Goal: Task Accomplishment & Management: Use online tool/utility

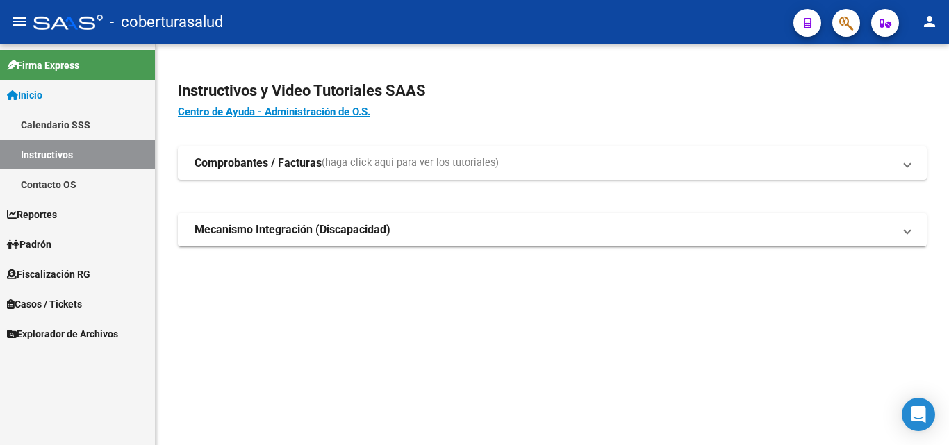
click at [38, 210] on span "Reportes" at bounding box center [32, 214] width 50 height 15
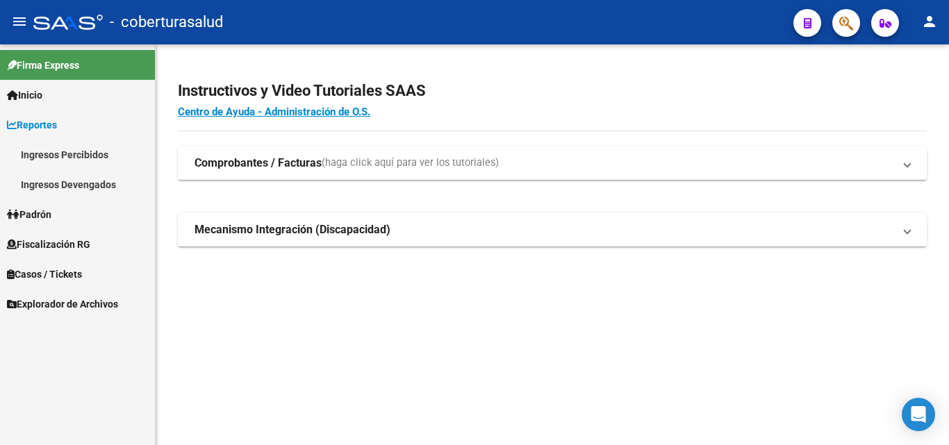
click at [40, 237] on span "Fiscalización RG" at bounding box center [48, 244] width 83 height 15
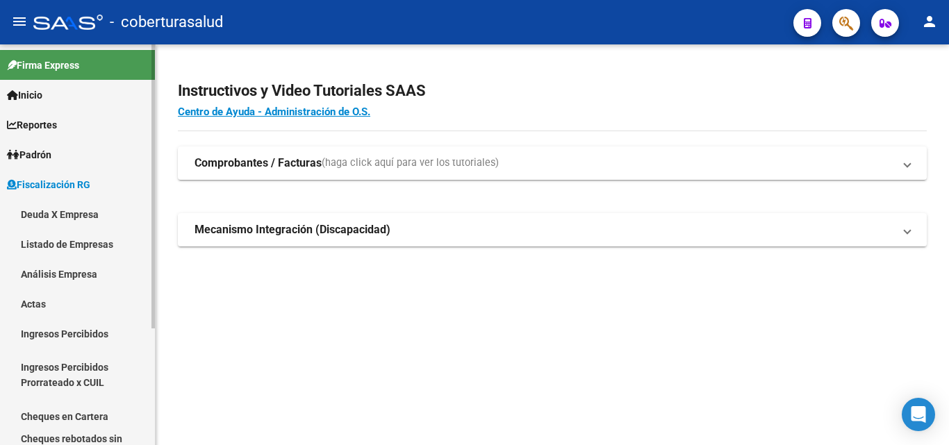
click at [50, 274] on link "Análisis Empresa" at bounding box center [77, 274] width 155 height 30
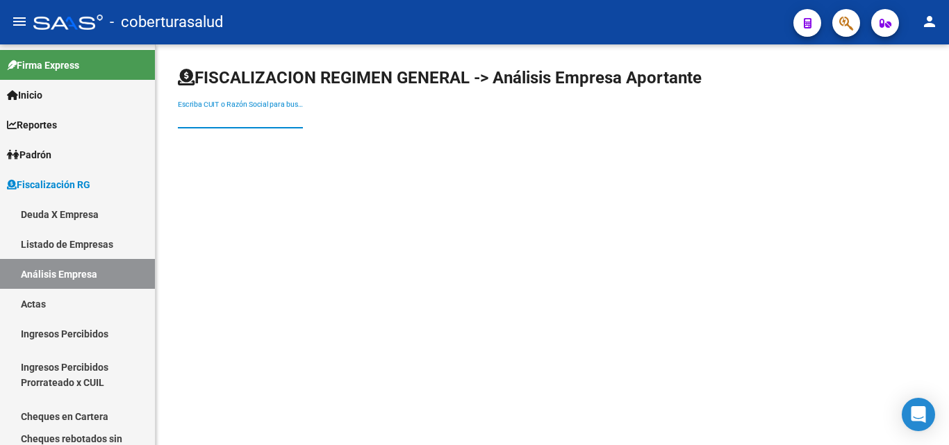
click at [260, 116] on input "Escriba CUIT o Razón Social para buscar" at bounding box center [240, 119] width 125 height 12
click at [259, 113] on input "Escriba CUIT o Razón Social para buscar" at bounding box center [240, 119] width 125 height 12
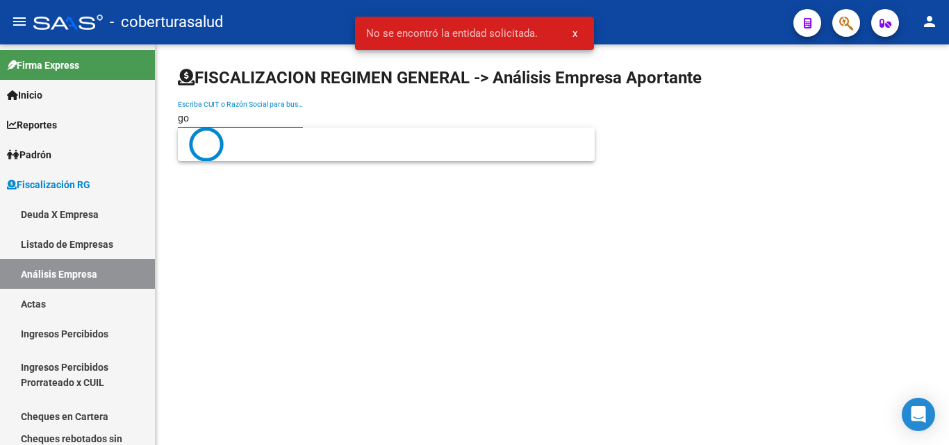
type input "g"
type input "h"
type input "g"
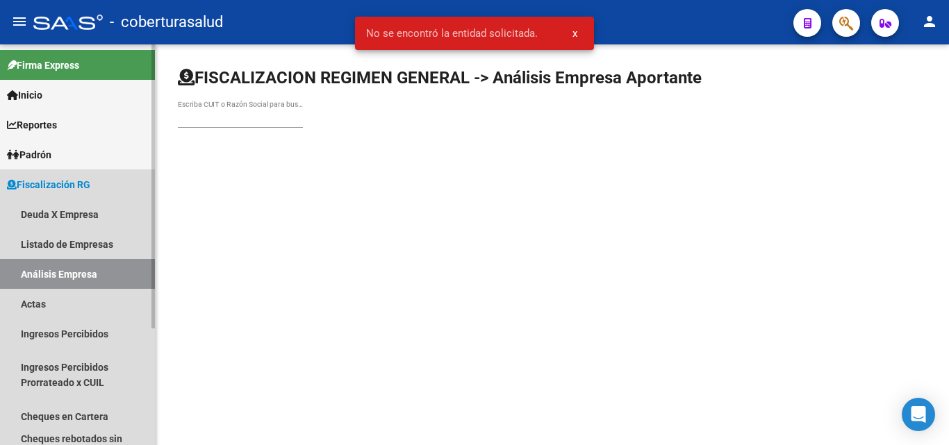
click at [81, 272] on link "Análisis Empresa" at bounding box center [77, 274] width 155 height 30
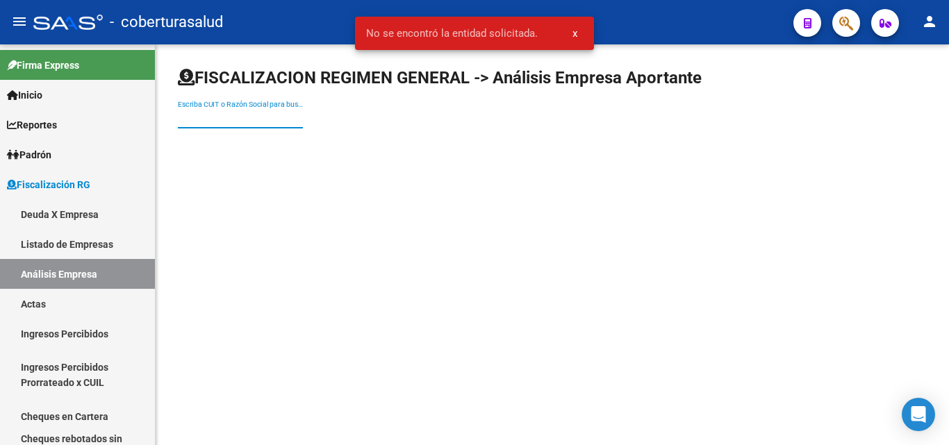
click at [184, 121] on input "Escriba CUIT o Razón Social para buscar" at bounding box center [240, 119] width 125 height 12
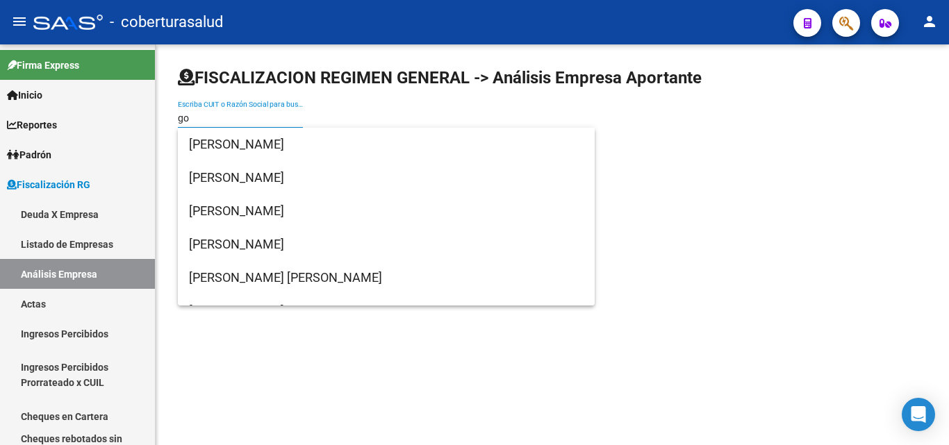
type input "g"
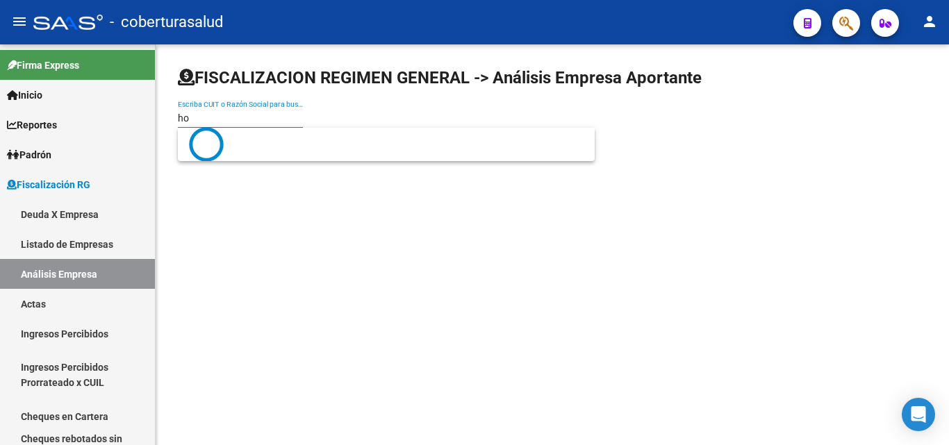
type input "h"
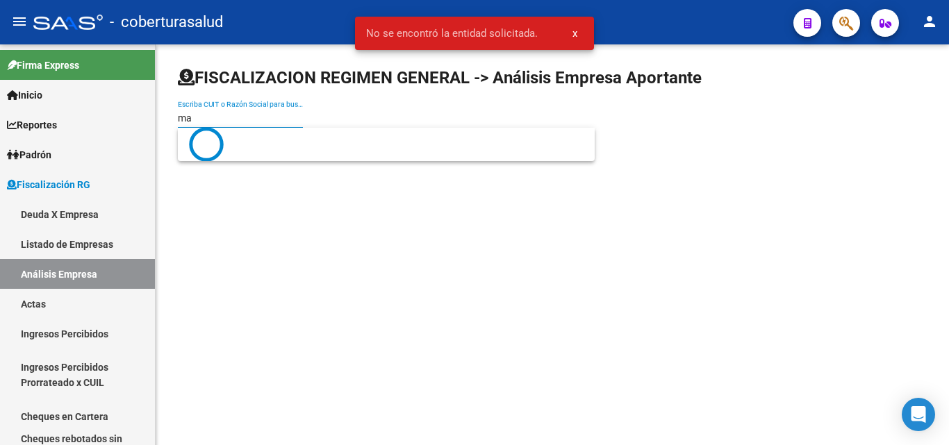
type input "m"
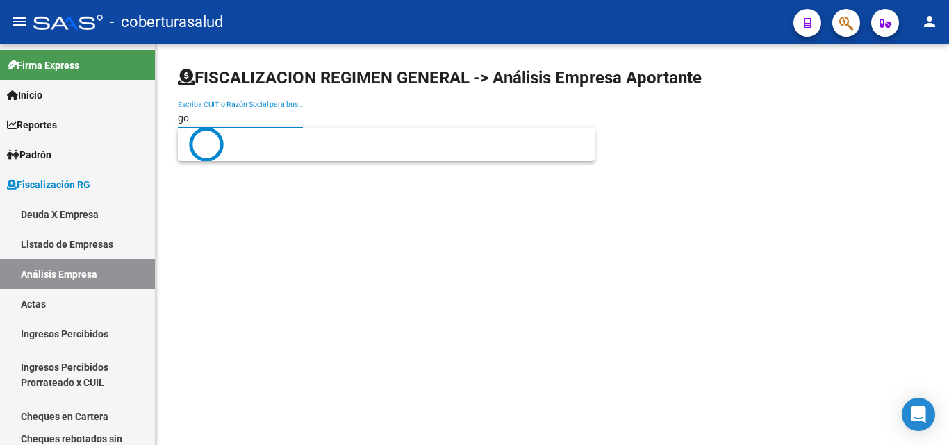
type input "g"
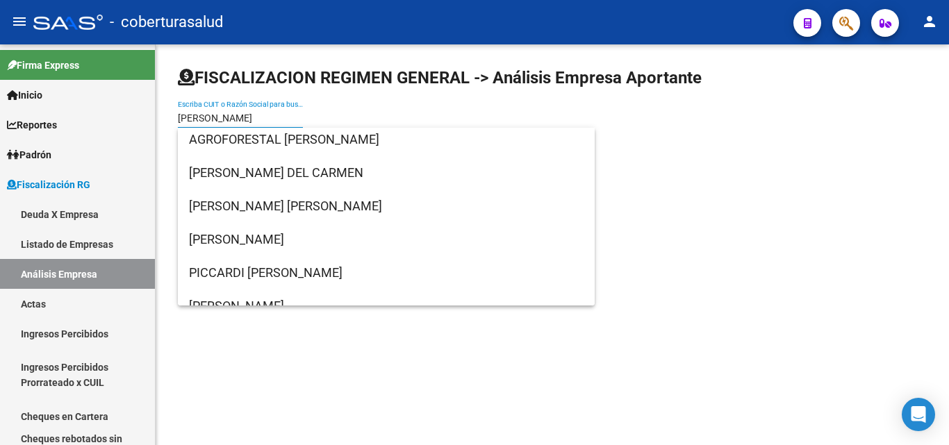
scroll to position [1356, 0]
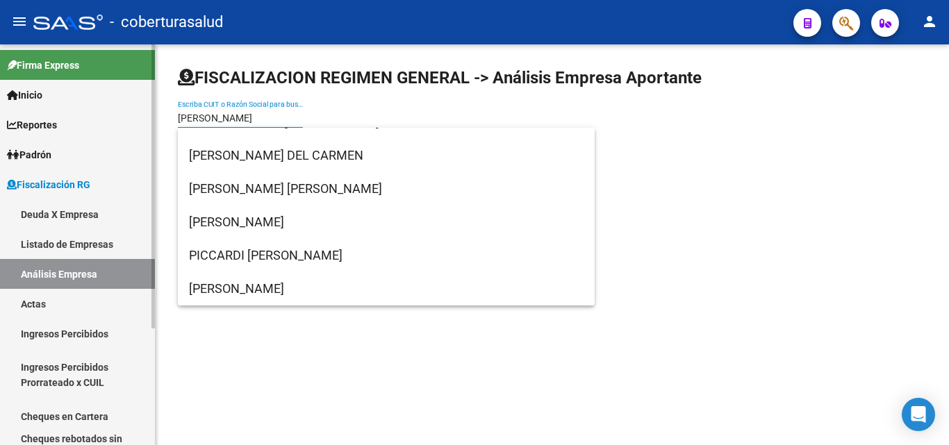
drag, startPoint x: 254, startPoint y: 117, endPoint x: 0, endPoint y: 115, distance: 254.2
click at [0, 115] on mat-sidenav-container "Firma Express Inicio Calendario SSS Instructivos Contacto OS Reportes Ingresos …" at bounding box center [474, 244] width 949 height 401
paste input "33715819509"
type input "33715819509"
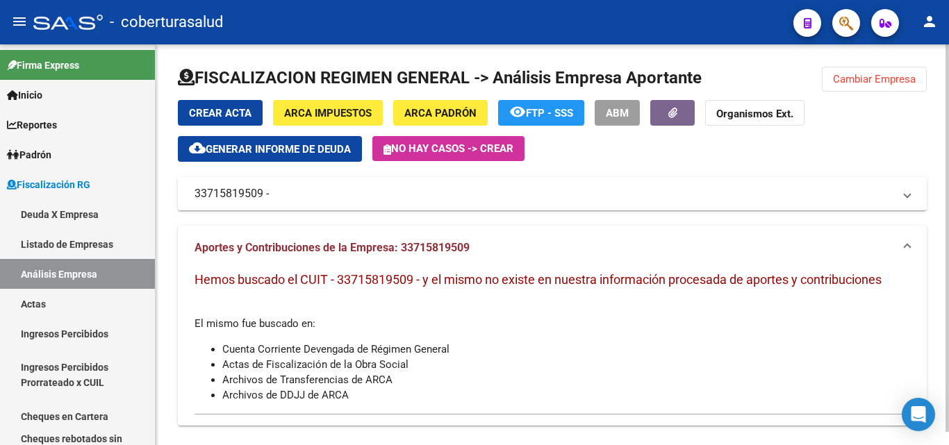
click at [938, 92] on div "FISCALIZACION REGIMEN GENERAL -> Análisis Empresa Aportante Cambiar Empresa Cre…" at bounding box center [552, 251] width 793 height 415
drag, startPoint x: 883, startPoint y: 77, endPoint x: 801, endPoint y: 88, distance: 82.7
click at [881, 77] on span "Cambiar Empresa" at bounding box center [874, 79] width 83 height 13
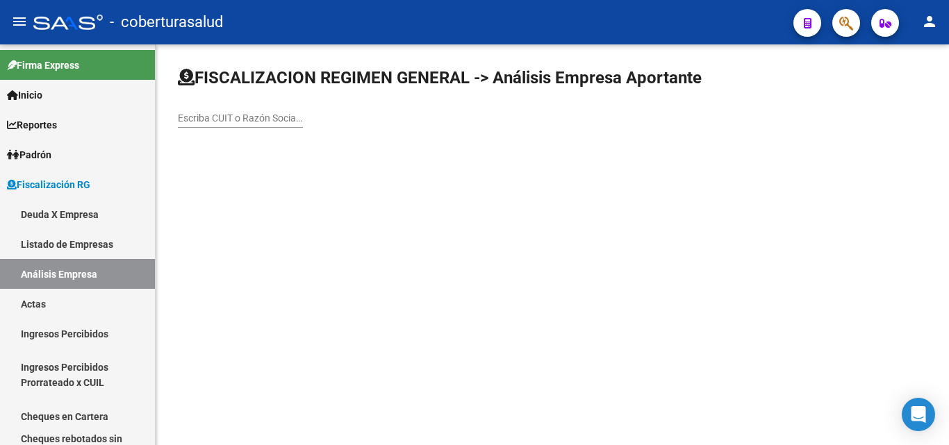
click at [190, 115] on input "Escriba CUIT o Razón Social para buscar" at bounding box center [240, 119] width 125 height 12
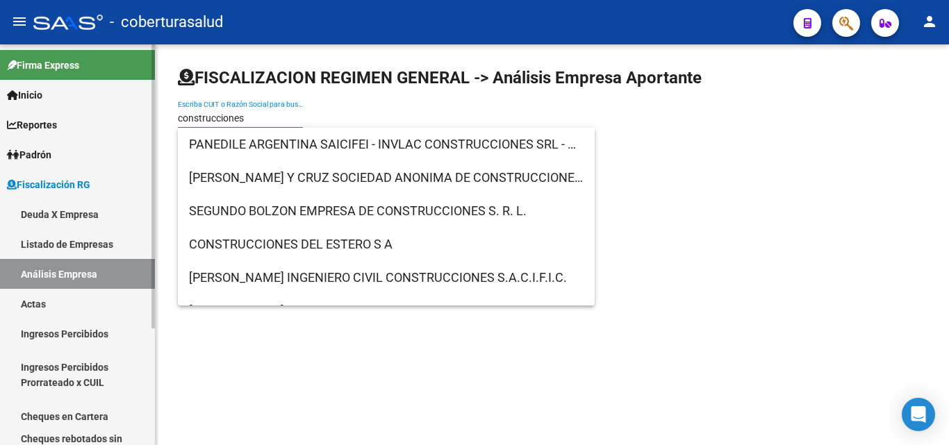
click at [0, 119] on mat-sidenav-container "Firma Express Inicio Calendario SSS Instructivos Contacto OS Reportes Ingresos …" at bounding box center [474, 244] width 949 height 401
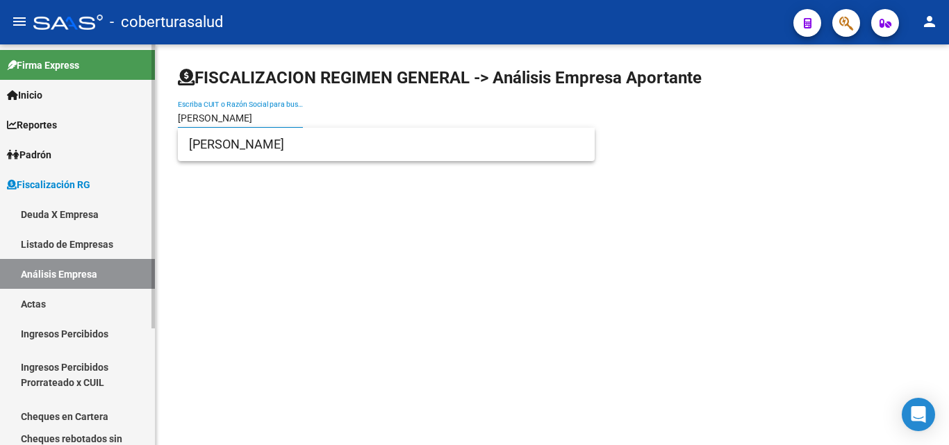
drag, startPoint x: 126, startPoint y: 122, endPoint x: 51, endPoint y: 122, distance: 75.7
click at [51, 122] on mat-sidenav-container "Firma Express Inicio Calendario SSS Instructivos Contacto OS Reportes Ingresos …" at bounding box center [474, 244] width 949 height 401
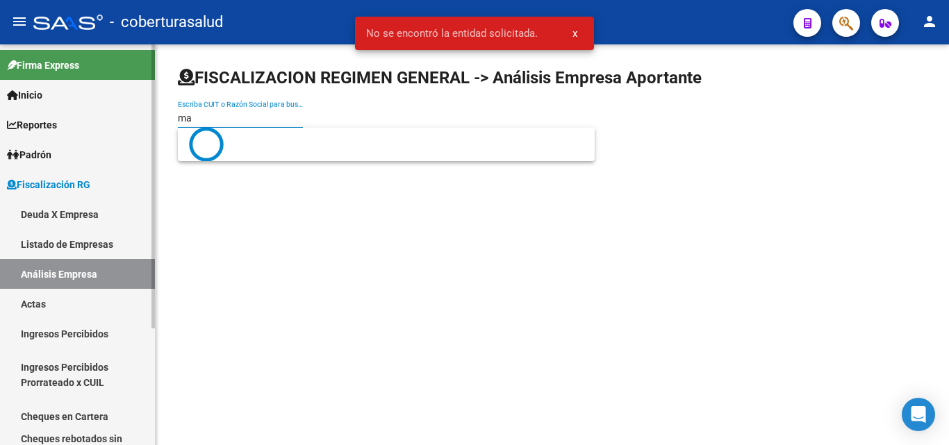
type input "m"
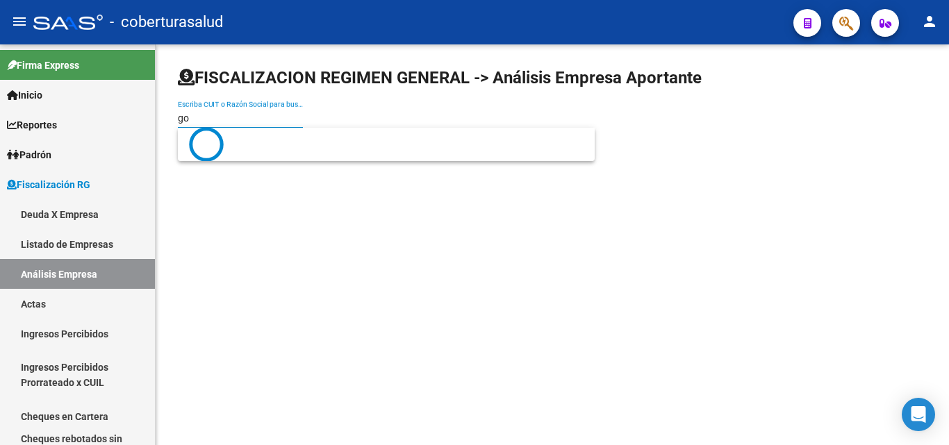
type input "g"
type input "r"
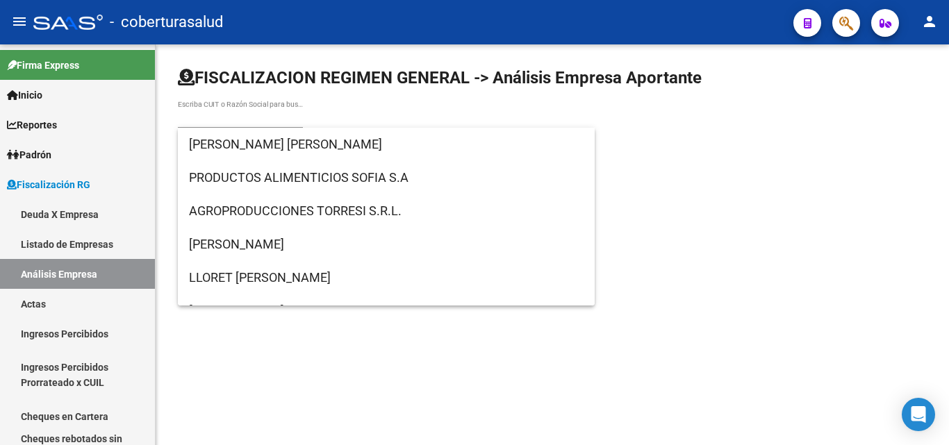
drag, startPoint x: 643, startPoint y: 126, endPoint x: 631, endPoint y: 69, distance: 58.3
click at [644, 125] on div "Escriba CUIT o Razón Social para buscar" at bounding box center [552, 103] width 749 height 73
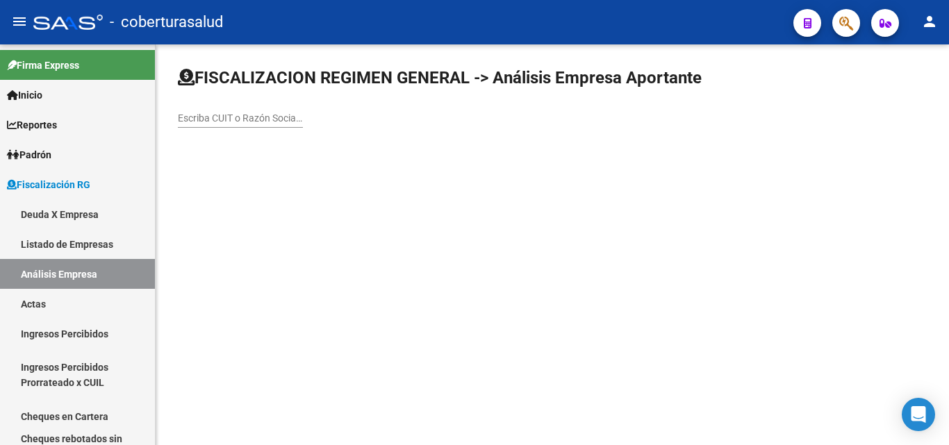
click at [249, 107] on div "Escriba CUIT o Razón Social para buscar" at bounding box center [240, 114] width 125 height 28
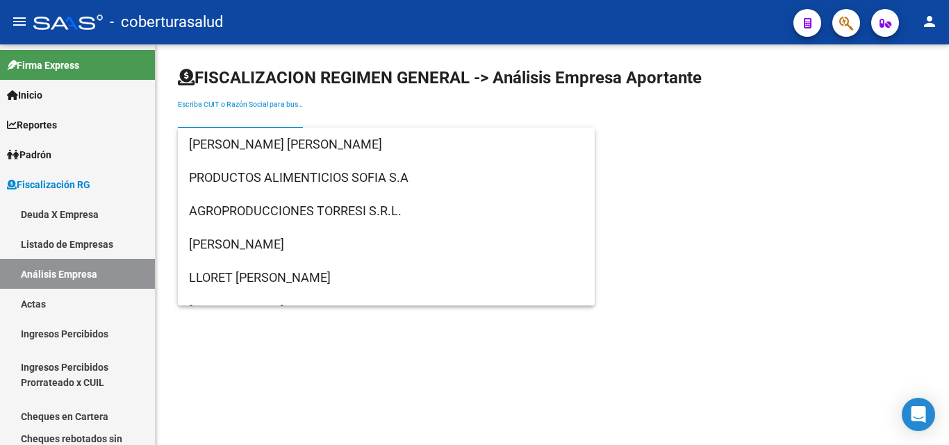
click at [248, 113] on input "Escriba CUIT o Razón Social para buscar" at bounding box center [240, 119] width 125 height 12
paste input "30545490214"
type input "30545490214"
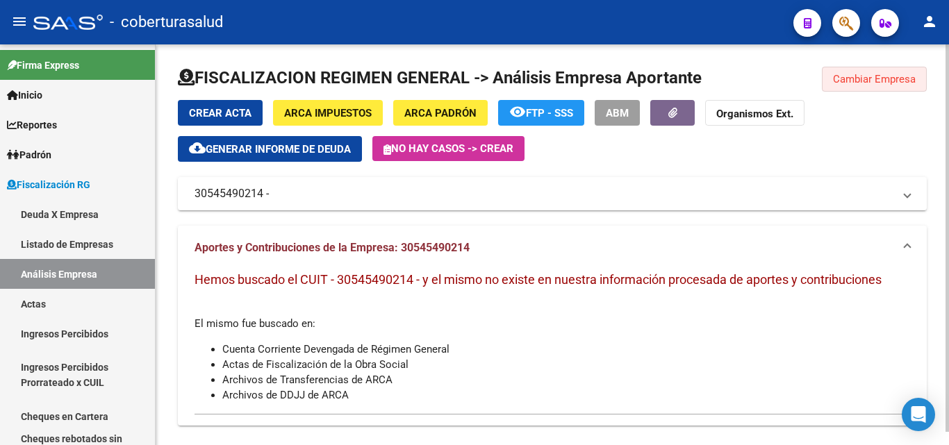
click at [856, 86] on button "Cambiar Empresa" at bounding box center [874, 79] width 105 height 25
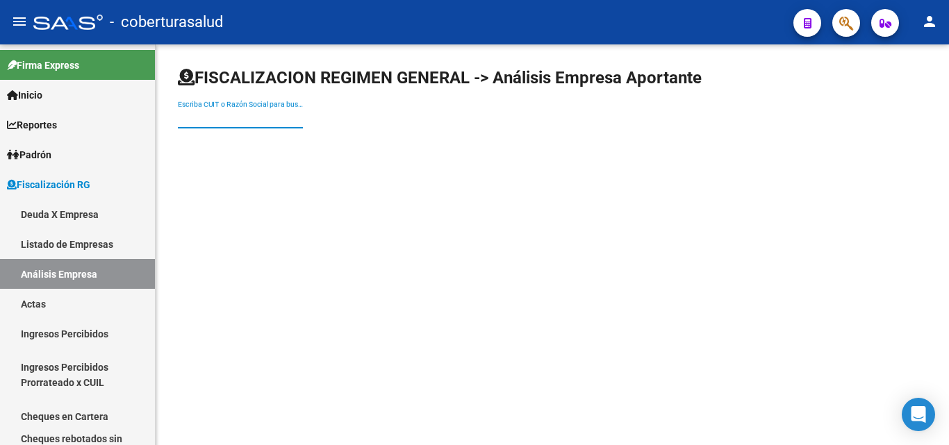
click at [201, 114] on input "Escriba CUIT o Razón Social para buscar" at bounding box center [240, 119] width 125 height 12
paste input "30561313470"
type input "30561313470"
